Goal: Task Accomplishment & Management: Use online tool/utility

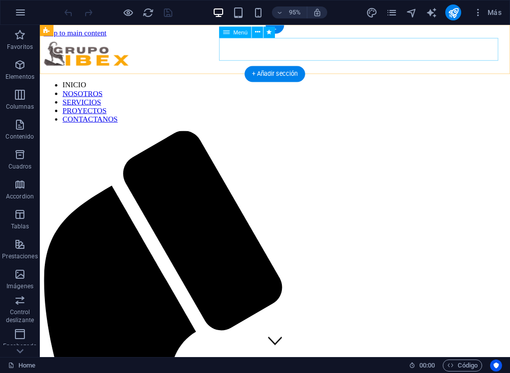
click at [245, 84] on nav "INICIO NOSOTROS SERVICIOS PROYECTOS CONTACTANOS" at bounding box center [287, 106] width 487 height 45
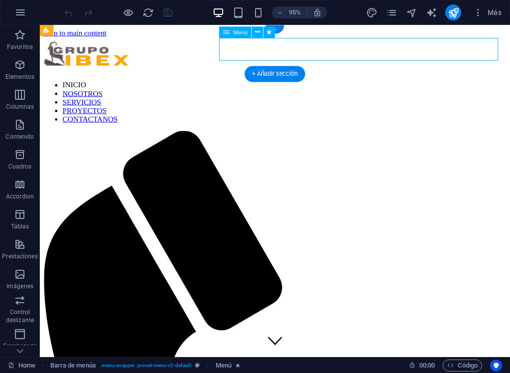
click at [245, 84] on nav "INICIO NOSOTROS SERVICIOS PROYECTOS CONTACTANOS" at bounding box center [287, 106] width 487 height 45
select select
select select "primary"
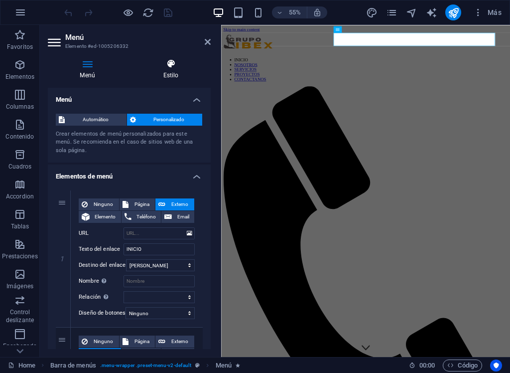
click at [173, 76] on h4 "Estilo" at bounding box center [171, 69] width 80 height 21
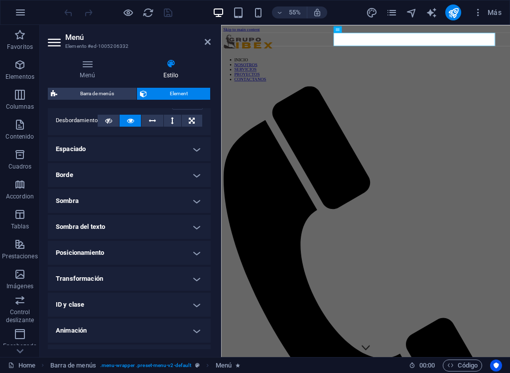
scroll to position [189, 0]
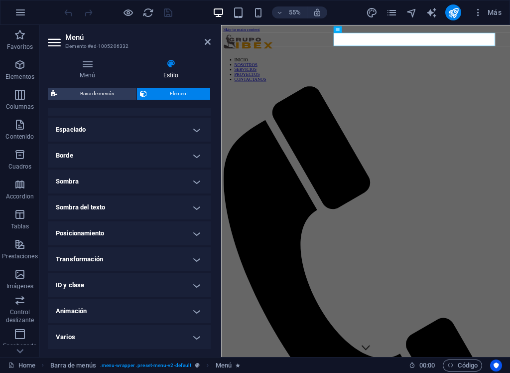
click at [161, 312] on h4 "Animación" at bounding box center [129, 311] width 163 height 24
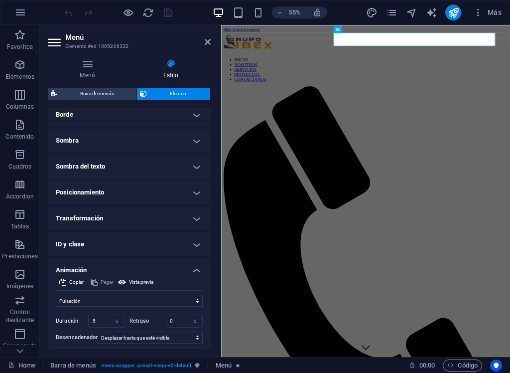
scroll to position [233, 0]
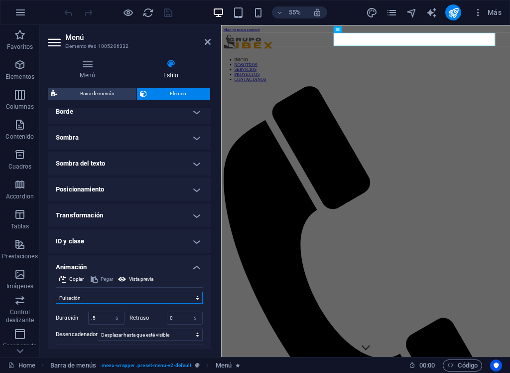
click at [188, 299] on select "No animar Mostrar / Ocultar Subir/bajar Acercar/alejar Deslizar de izquierda a …" at bounding box center [129, 298] width 147 height 12
select select "none"
click at [56, 303] on select "No animar Mostrar / Ocultar Subir/bajar Acercar/alejar Deslizar de izquierda a …" at bounding box center [129, 298] width 147 height 12
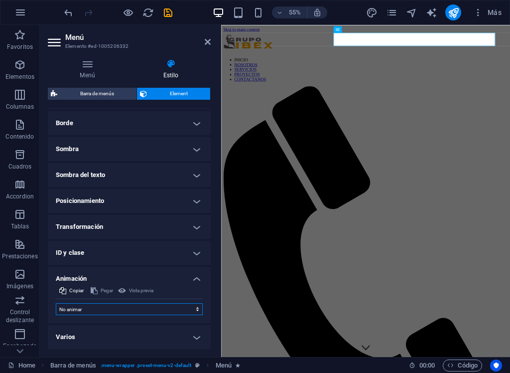
scroll to position [221, 0]
click at [218, 171] on div "Menú Estilo Menú Automático Personalizado Crear elementos de menú personalizado…" at bounding box center [129, 204] width 179 height 306
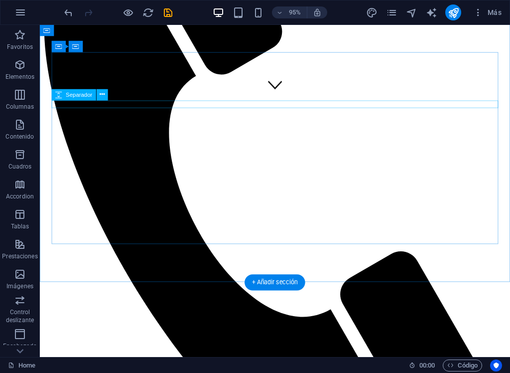
scroll to position [240, 0]
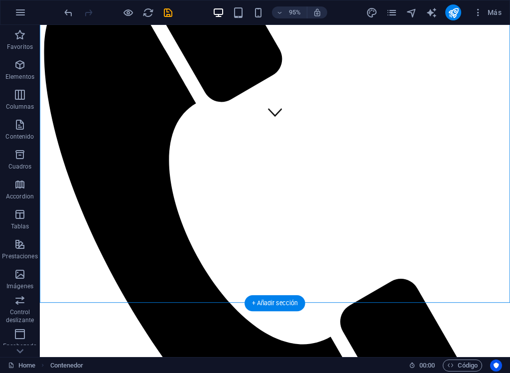
drag, startPoint x: 433, startPoint y: 282, endPoint x: 273, endPoint y: 190, distance: 184.7
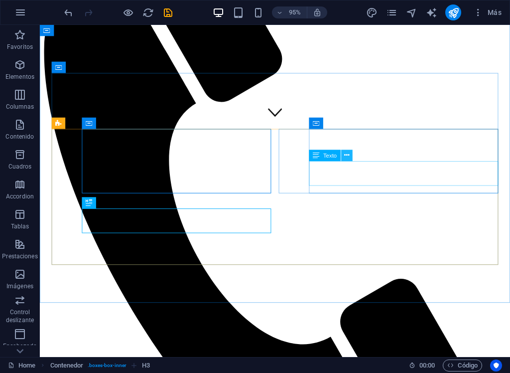
click at [345, 151] on icon at bounding box center [346, 156] width 5 height 10
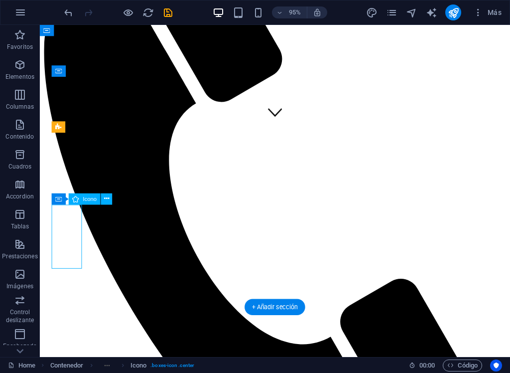
scroll to position [236, 0]
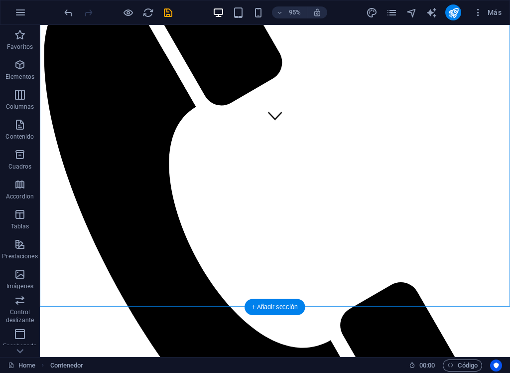
drag, startPoint x: 454, startPoint y: 297, endPoint x: 224, endPoint y: 202, distance: 248.5
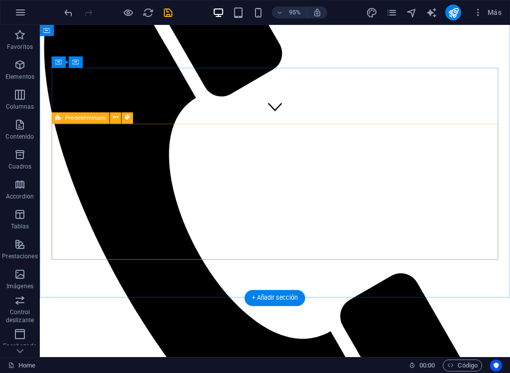
scroll to position [245, 0]
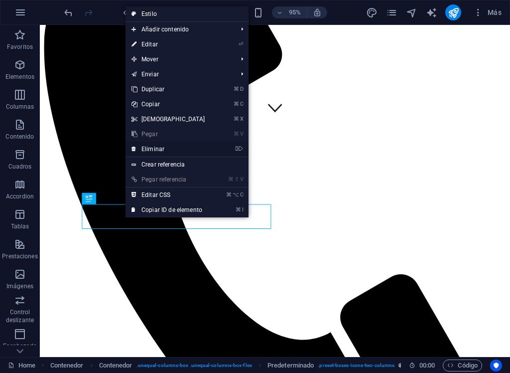
click at [167, 149] on link "⌦ Eliminar" at bounding box center [169, 149] width 86 height 15
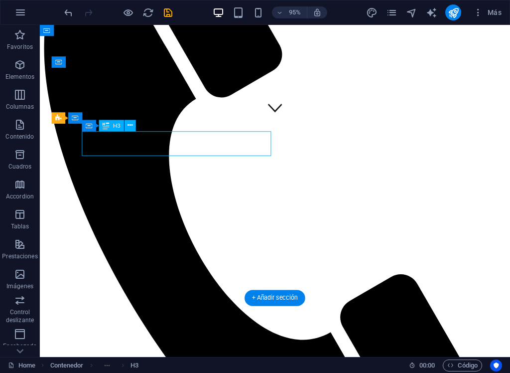
scroll to position [246, 0]
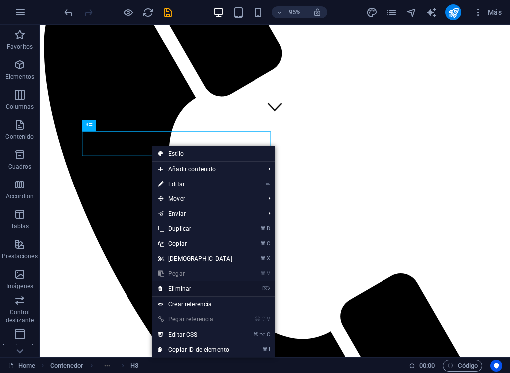
click at [193, 289] on link "⌦ Eliminar" at bounding box center [196, 288] width 86 height 15
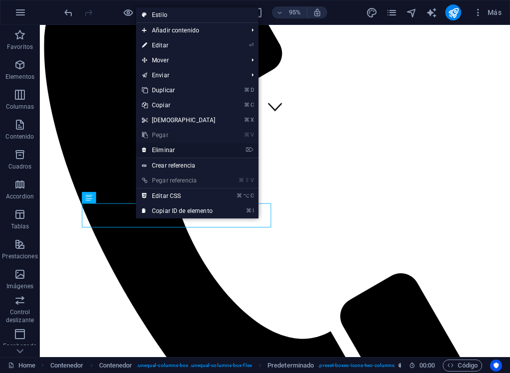
click at [174, 151] on link "⌦ Eliminar" at bounding box center [179, 150] width 86 height 15
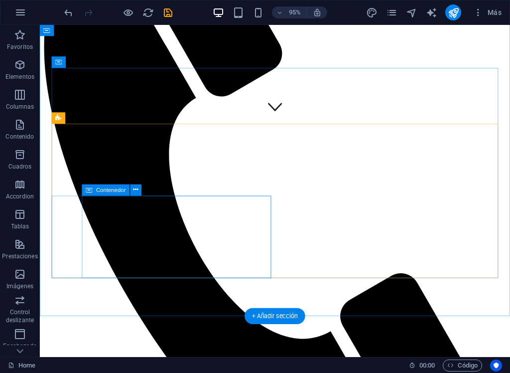
scroll to position [245, 0]
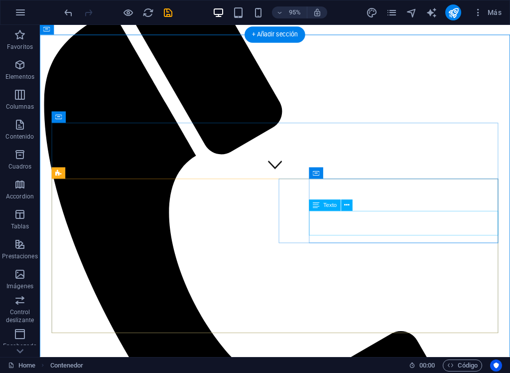
scroll to position [183, 0]
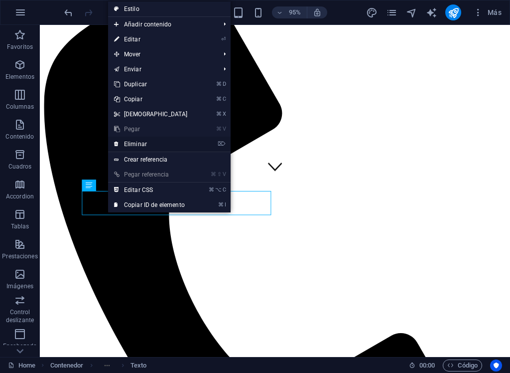
click at [160, 146] on link "⌦ Eliminar" at bounding box center [151, 144] width 86 height 15
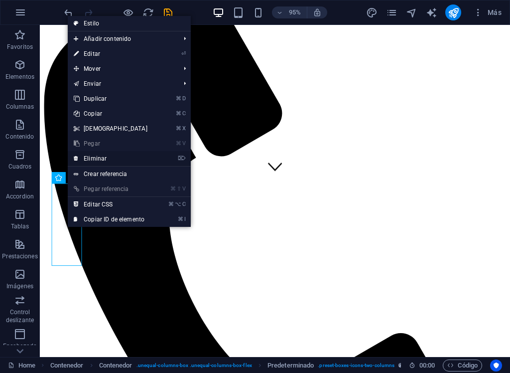
click at [110, 163] on link "⌦ Eliminar" at bounding box center [111, 158] width 86 height 15
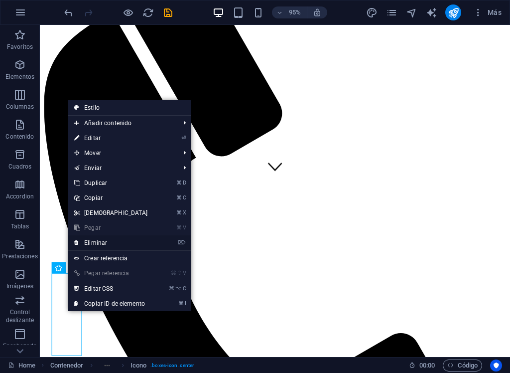
click at [99, 242] on link "⌦ Eliminar" at bounding box center [111, 242] width 86 height 15
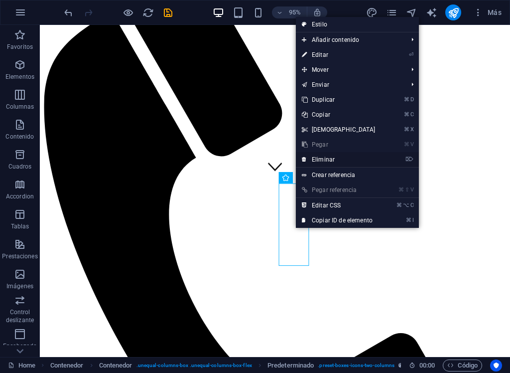
click at [342, 154] on link "⌦ Eliminar" at bounding box center [339, 159] width 86 height 15
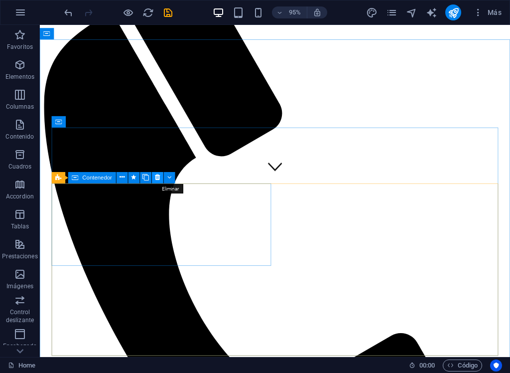
click at [157, 179] on icon at bounding box center [157, 178] width 5 height 10
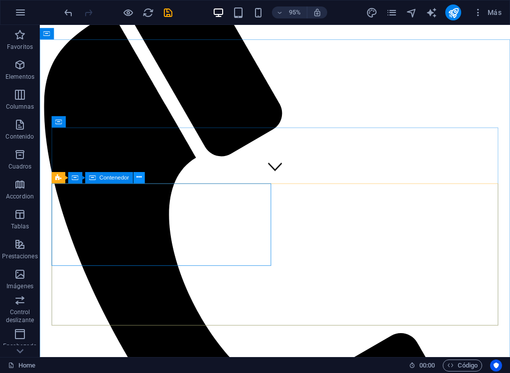
click at [138, 181] on icon at bounding box center [139, 178] width 5 height 10
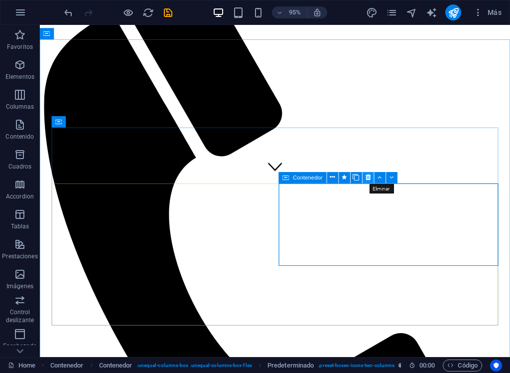
click at [367, 177] on icon at bounding box center [368, 178] width 5 height 10
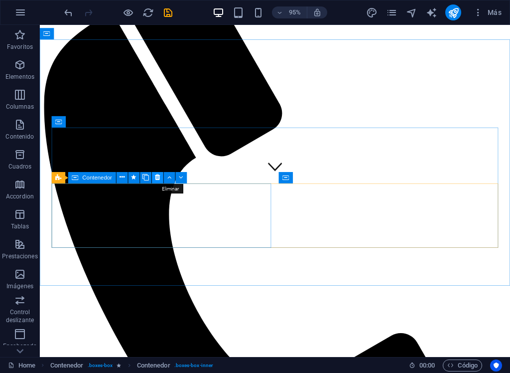
click at [158, 179] on icon at bounding box center [157, 178] width 5 height 10
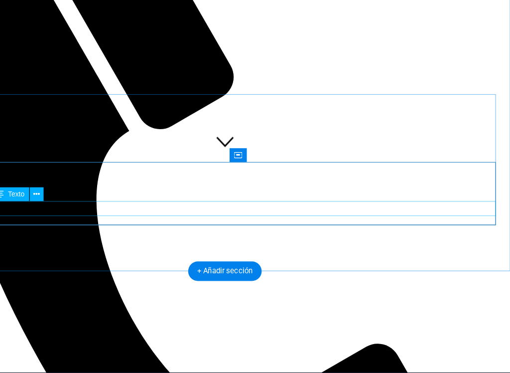
scroll to position [0, 0]
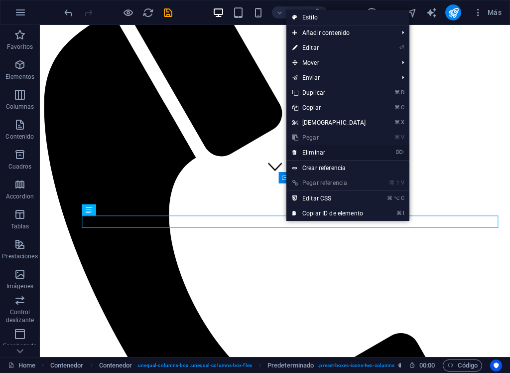
click at [334, 152] on link "⌦ Eliminar" at bounding box center [330, 152] width 86 height 15
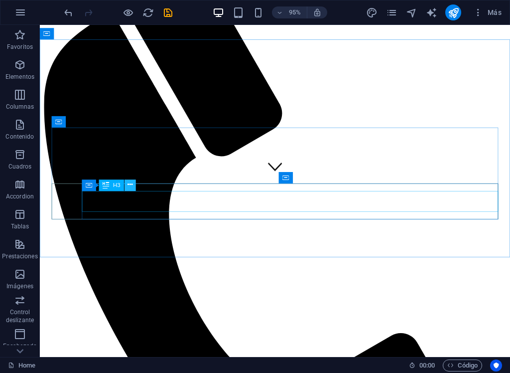
click at [129, 185] on icon at bounding box center [130, 185] width 5 height 10
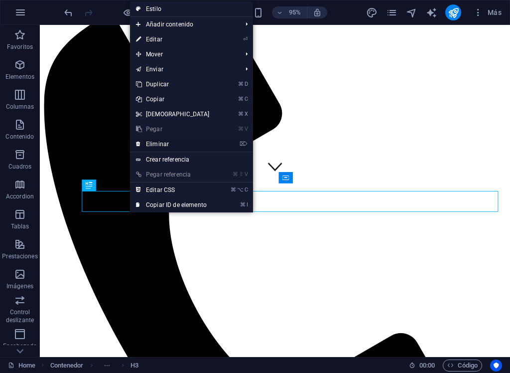
click at [166, 144] on link "⌦ Eliminar" at bounding box center [173, 144] width 86 height 15
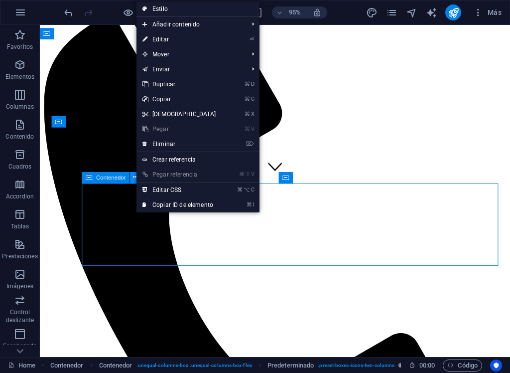
click at [136, 180] on icon at bounding box center [135, 178] width 5 height 10
click at [182, 143] on link "⌦ Eliminar" at bounding box center [180, 144] width 86 height 15
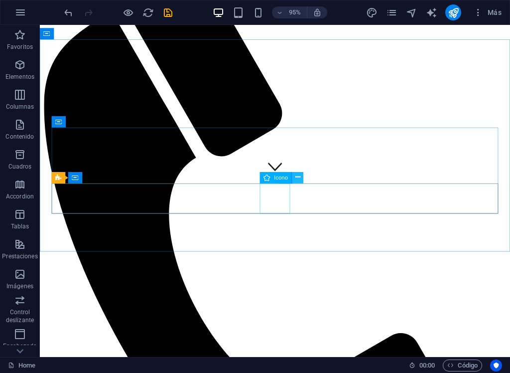
click at [296, 178] on icon at bounding box center [298, 178] width 5 height 10
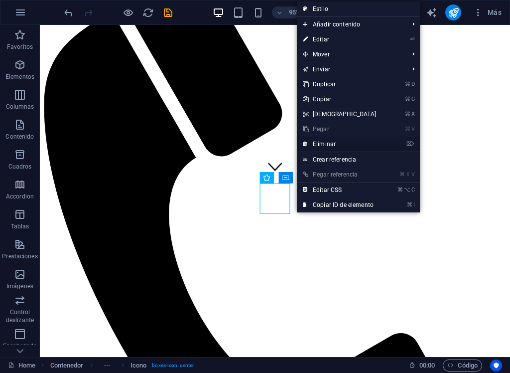
click at [340, 145] on link "⌦ Eliminar" at bounding box center [340, 144] width 86 height 15
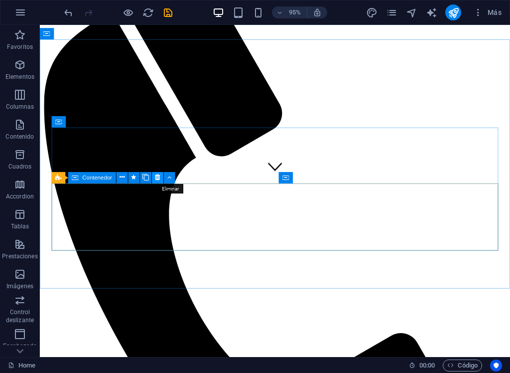
click at [157, 177] on icon at bounding box center [157, 178] width 5 height 10
click at [159, 179] on icon at bounding box center [157, 178] width 5 height 10
click at [157, 178] on icon at bounding box center [157, 178] width 5 height 10
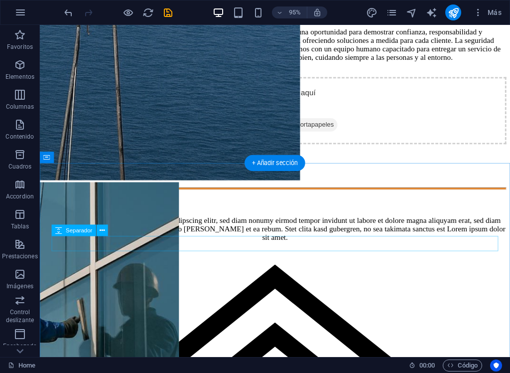
scroll to position [1105, 0]
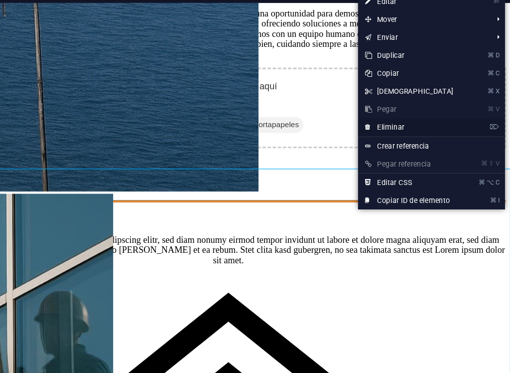
click at [418, 130] on link "⌦ Eliminar" at bounding box center [426, 128] width 86 height 15
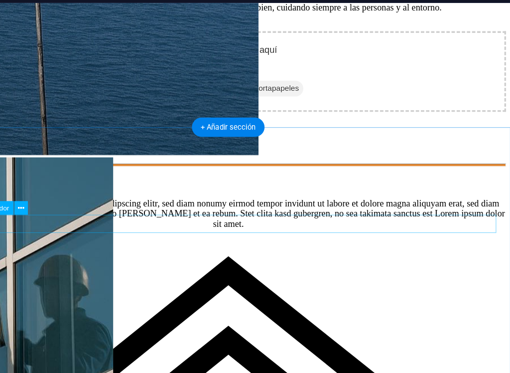
scroll to position [1142, 0]
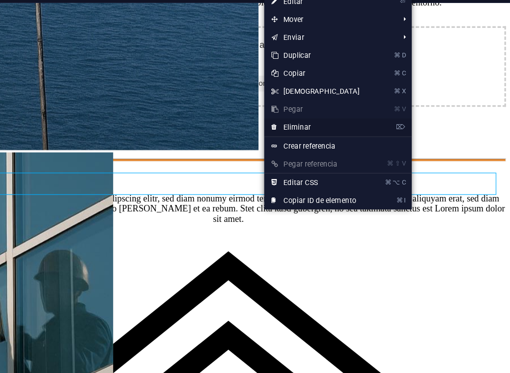
click at [361, 131] on link "⌦ Eliminar" at bounding box center [348, 128] width 86 height 15
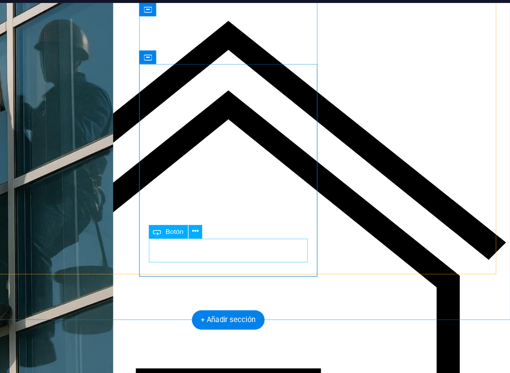
scroll to position [1344, 0]
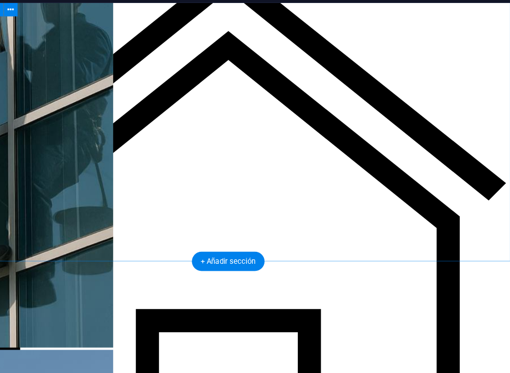
scroll to position [1384, 0]
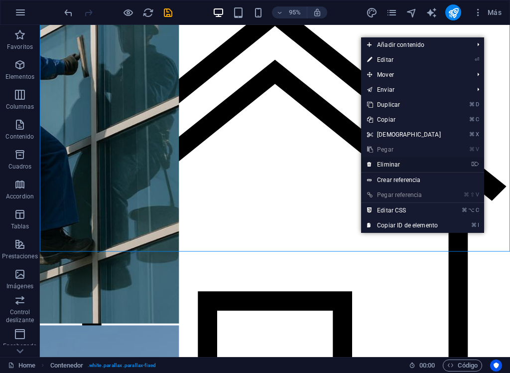
click at [396, 165] on link "⌦ Eliminar" at bounding box center [404, 164] width 86 height 15
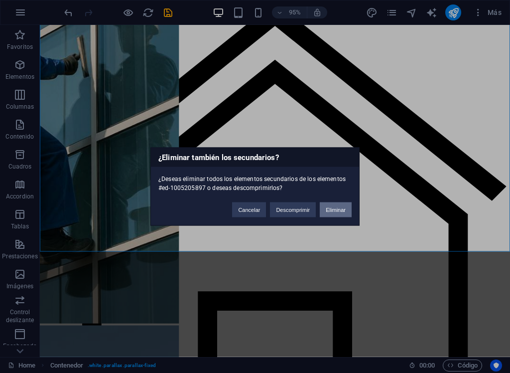
click at [334, 209] on button "Eliminar" at bounding box center [336, 209] width 32 height 15
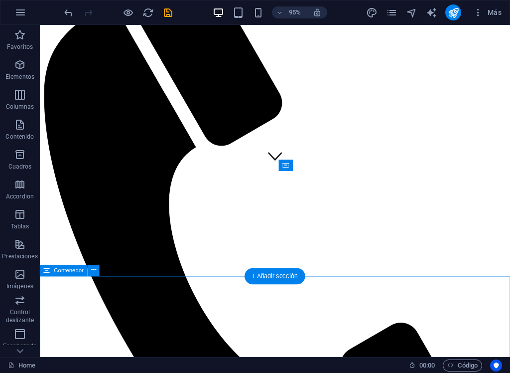
scroll to position [192, 0]
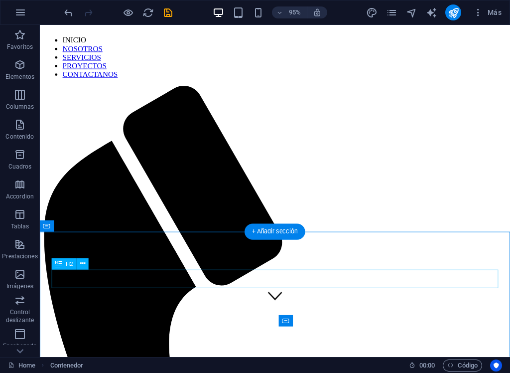
scroll to position [48, 0]
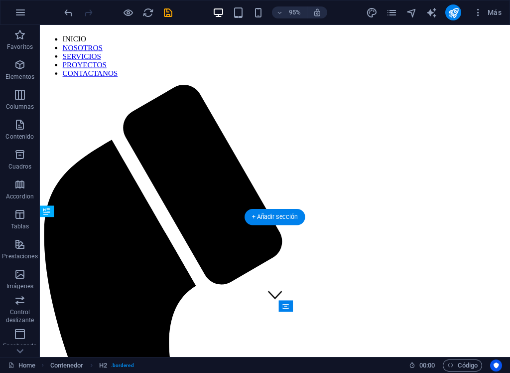
drag, startPoint x: 285, startPoint y: 281, endPoint x: 288, endPoint y: 268, distance: 13.7
drag, startPoint x: 303, startPoint y: 283, endPoint x: 301, endPoint y: 268, distance: 14.6
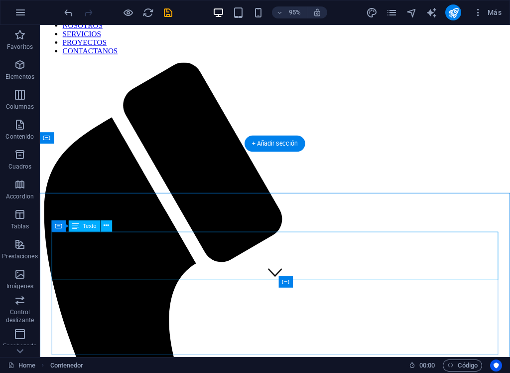
scroll to position [73, 0]
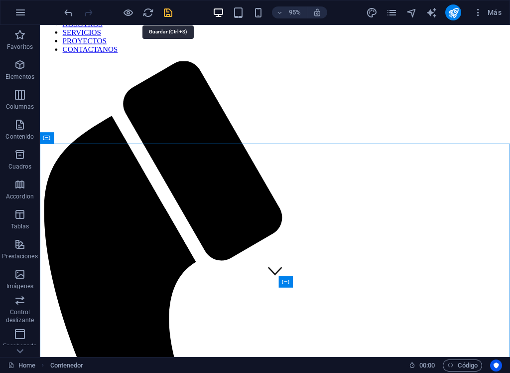
click at [166, 11] on icon "save" at bounding box center [167, 12] width 11 height 11
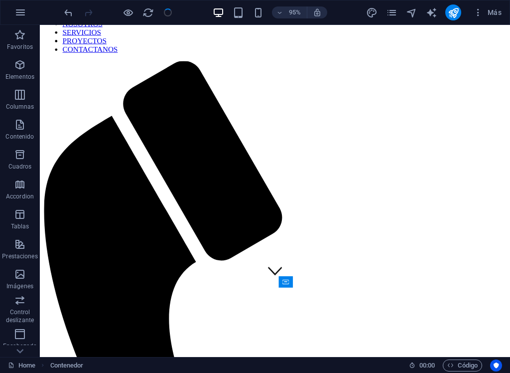
select select
checkbox input "false"
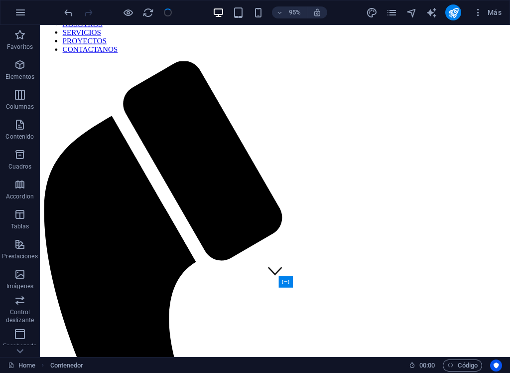
checkbox input "false"
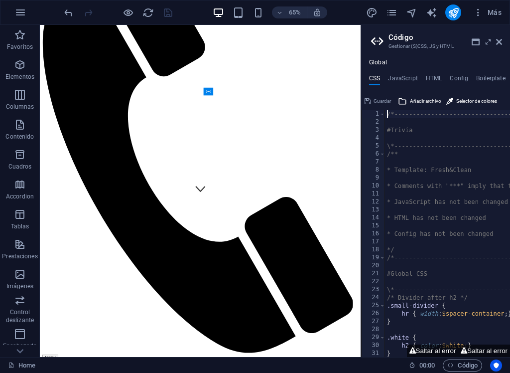
scroll to position [2, 0]
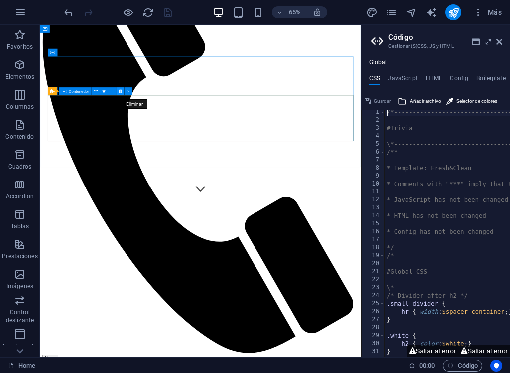
click at [121, 92] on icon at bounding box center [119, 91] width 3 height 7
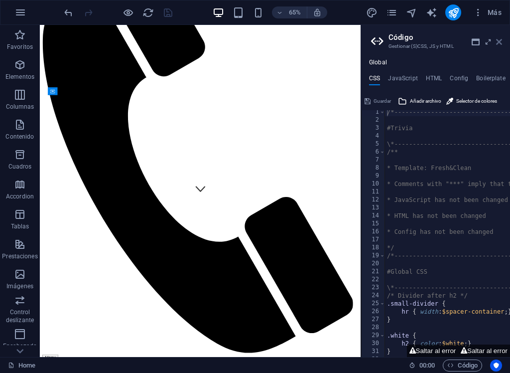
click at [498, 42] on icon at bounding box center [499, 42] width 6 height 8
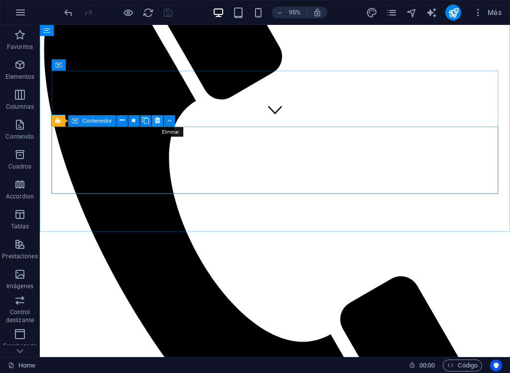
click at [155, 121] on icon at bounding box center [157, 121] width 5 height 10
click at [158, 121] on icon at bounding box center [157, 121] width 5 height 10
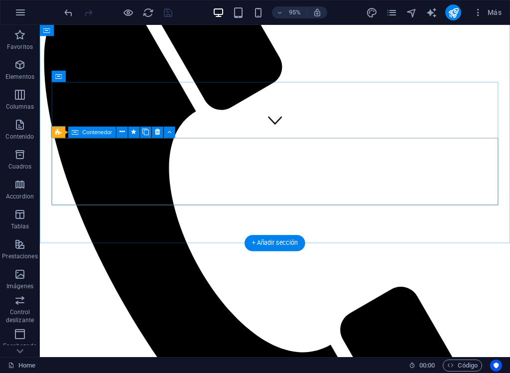
scroll to position [234, 0]
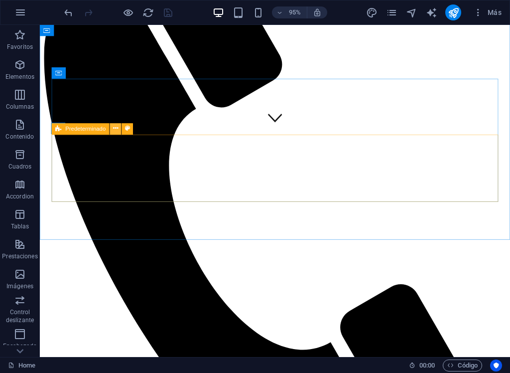
click at [113, 129] on icon at bounding box center [115, 129] width 5 height 10
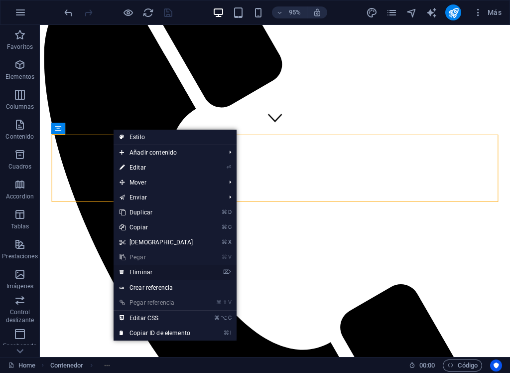
click at [163, 274] on link "⌦ Eliminar" at bounding box center [157, 272] width 86 height 15
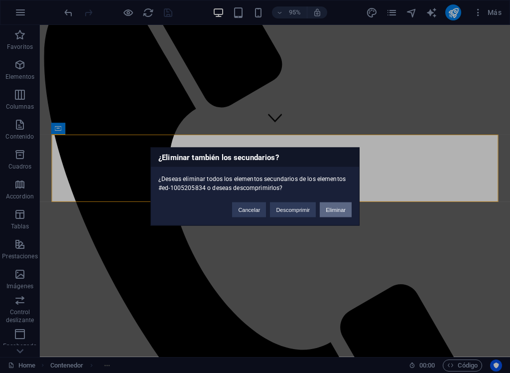
click at [334, 214] on button "Eliminar" at bounding box center [336, 209] width 32 height 15
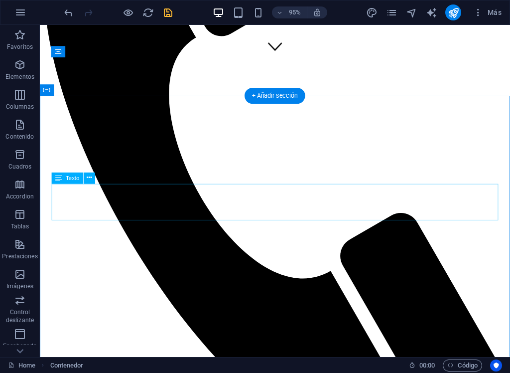
scroll to position [320, 0]
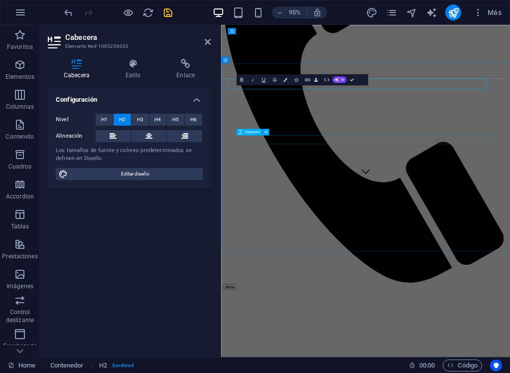
scroll to position [332, 0]
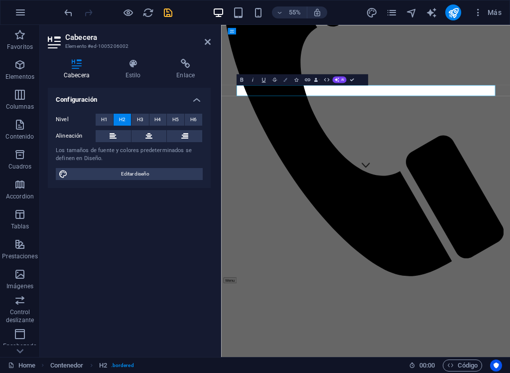
click at [284, 79] on icon "button" at bounding box center [286, 80] width 4 height 4
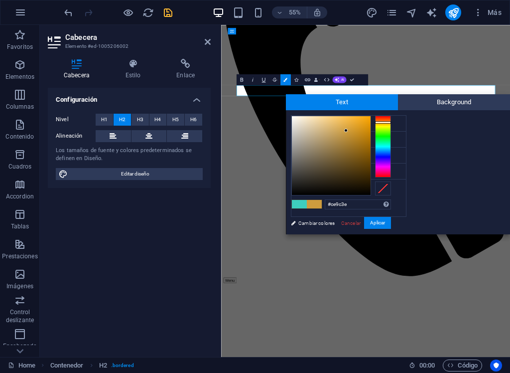
drag, startPoint x: 383, startPoint y: 145, endPoint x: 379, endPoint y: 122, distance: 22.9
click at [383, 122] on div at bounding box center [383, 122] width 16 height 2
type input "#eea821"
drag, startPoint x: 346, startPoint y: 130, endPoint x: 359, endPoint y: 121, distance: 16.2
click at [359, 121] on div at bounding box center [358, 120] width 3 height 3
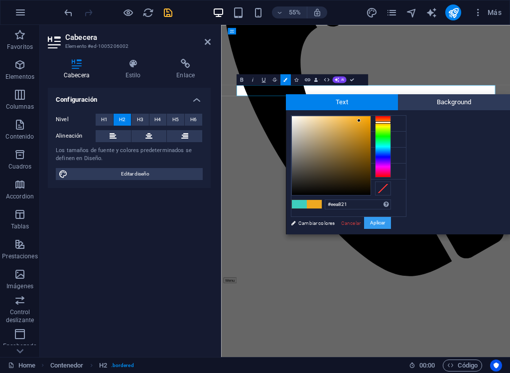
click at [381, 225] on button "Aplicar" at bounding box center [377, 223] width 27 height 12
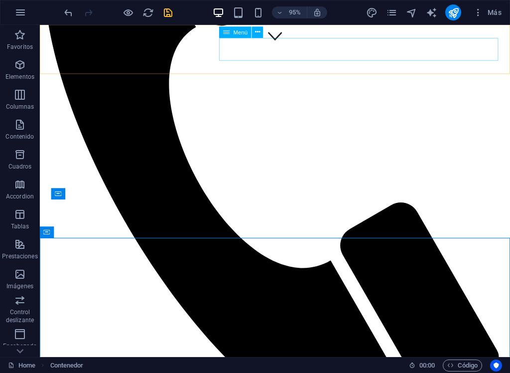
scroll to position [165, 0]
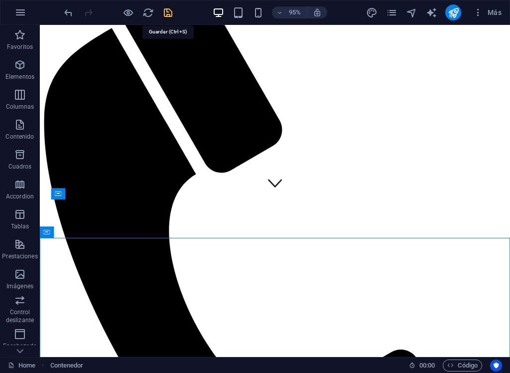
click at [167, 10] on icon "save" at bounding box center [167, 12] width 11 height 11
select select
checkbox input "false"
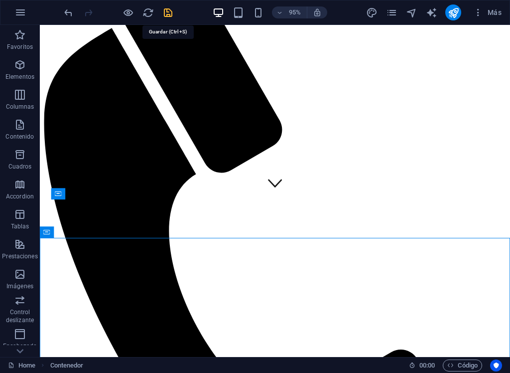
checkbox input "false"
